Goal: Understand process/instructions: Learn how to perform a task or action

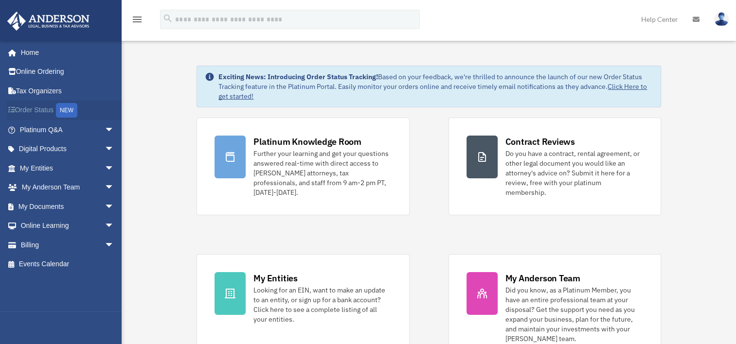
click at [37, 110] on link "Order Status NEW" at bounding box center [68, 111] width 122 height 20
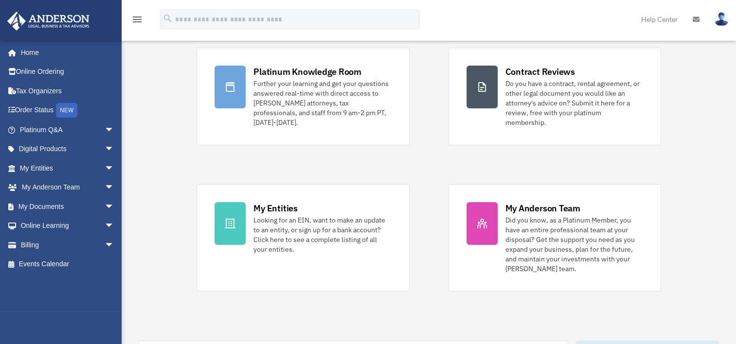
scroll to position [73, 0]
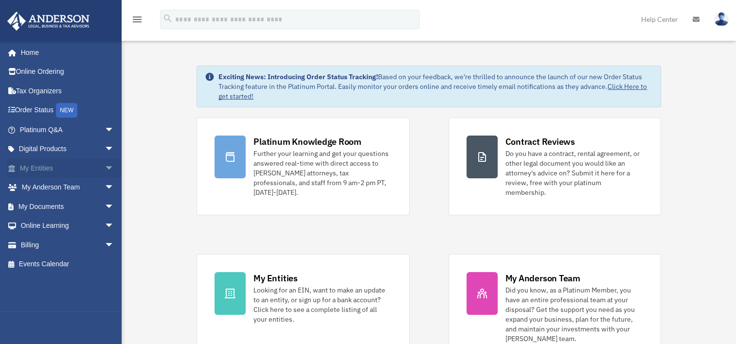
click at [51, 166] on link "My Entities arrow_drop_down" at bounding box center [68, 167] width 122 height 19
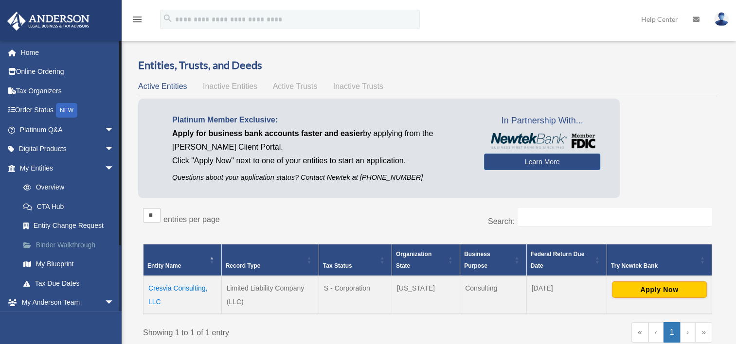
click at [66, 243] on link "Binder Walkthrough" at bounding box center [71, 244] width 115 height 19
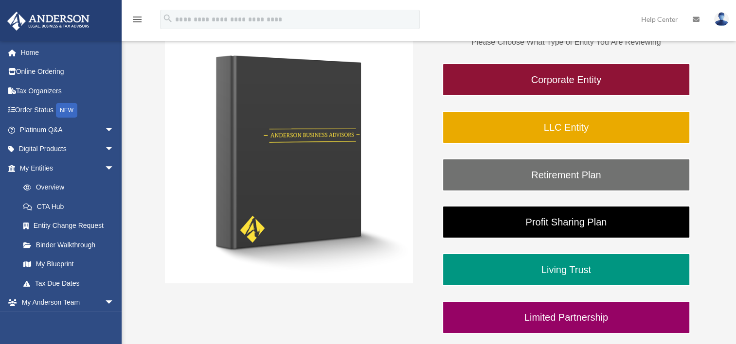
scroll to position [162, 0]
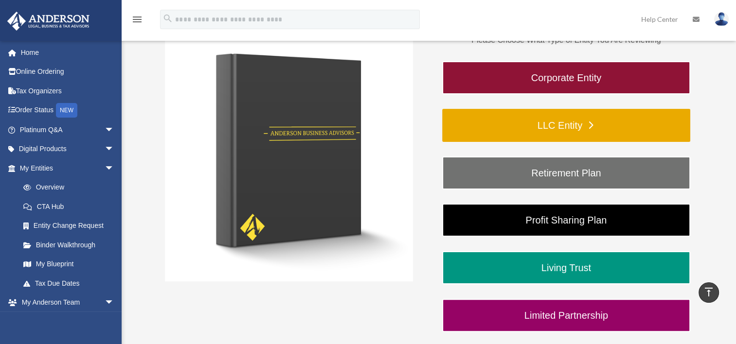
click at [543, 120] on link "LLC Entity" at bounding box center [566, 125] width 248 height 33
